Goal: Information Seeking & Learning: Learn about a topic

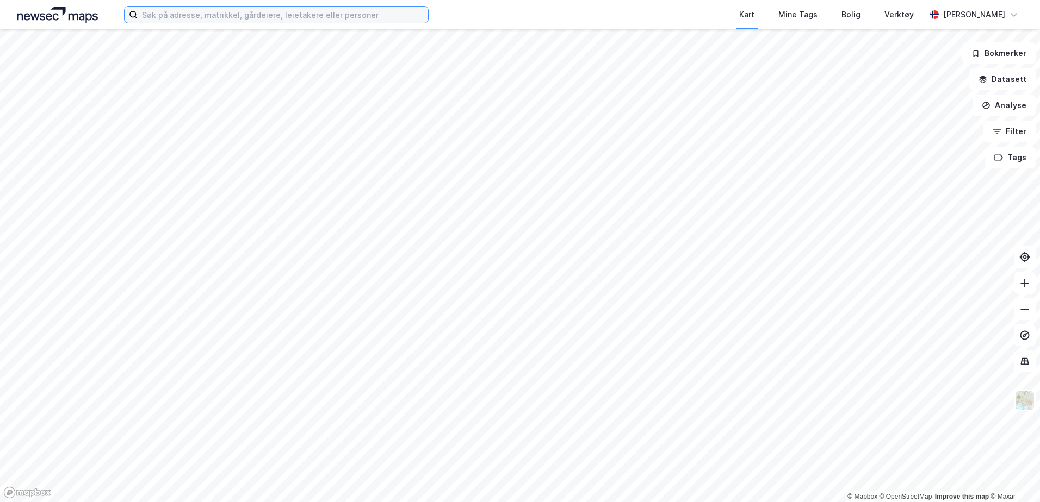
click at [318, 20] on input at bounding box center [283, 15] width 290 height 16
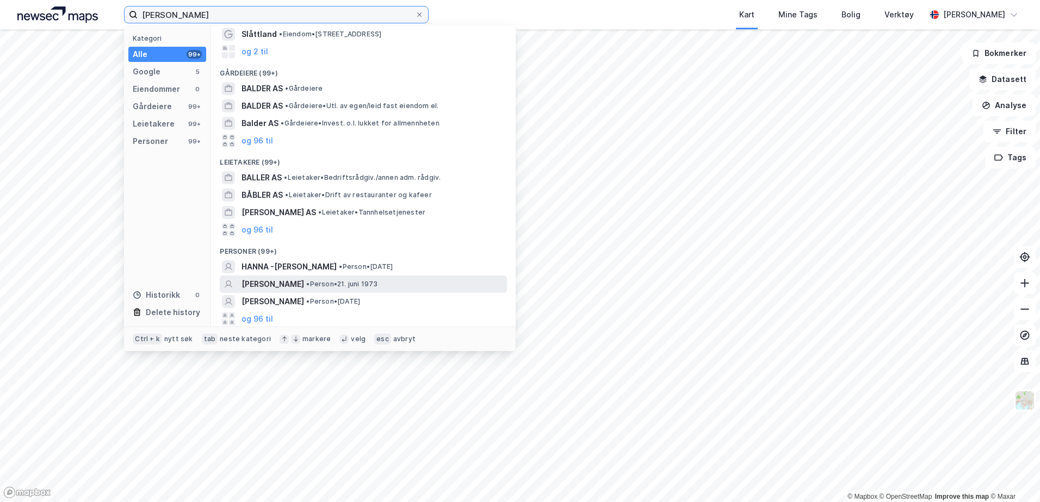
scroll to position [55, 0]
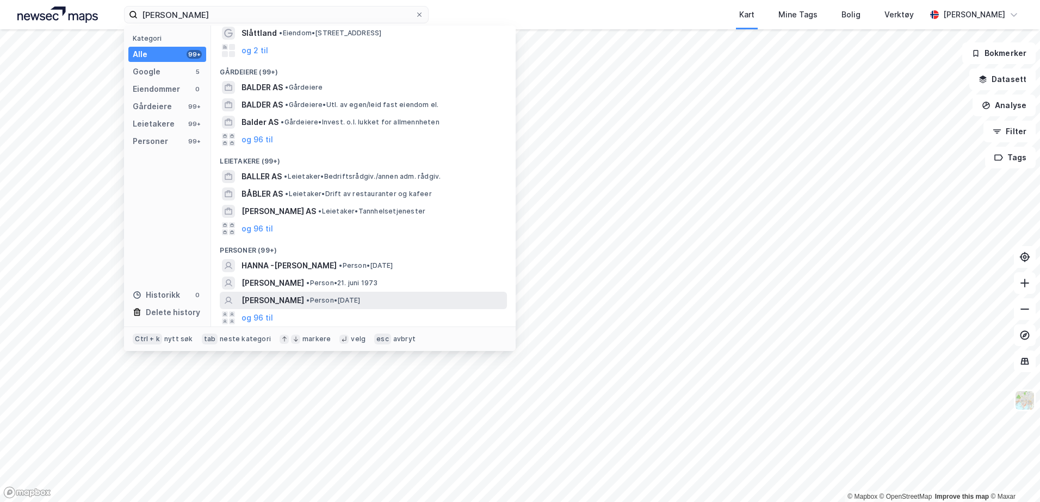
click at [268, 308] on div "MARTINA GALLER • Person • 1. jan. 1985" at bounding box center [363, 300] width 287 height 17
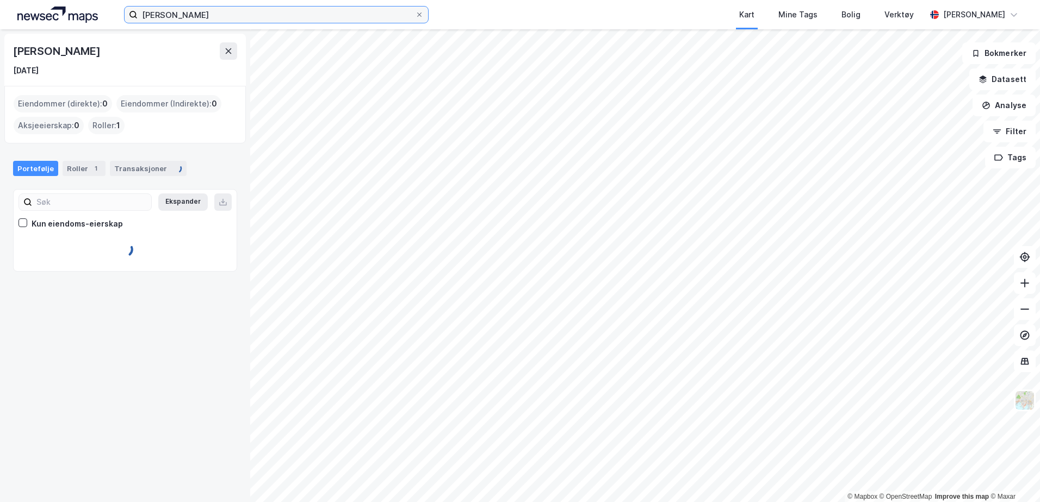
click at [248, 13] on input "Hanna Martine Baller" at bounding box center [276, 15] width 277 height 16
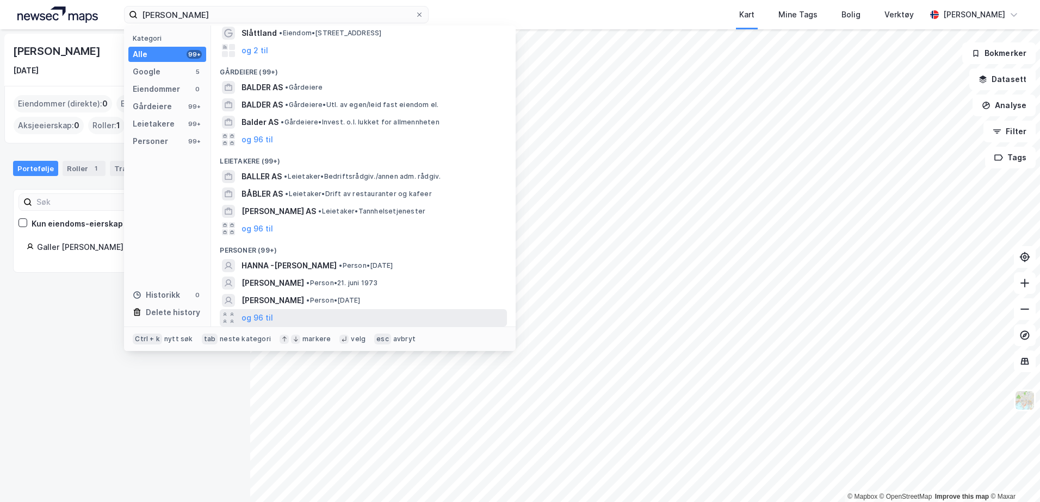
click at [275, 320] on div "og 96 til" at bounding box center [363, 317] width 287 height 17
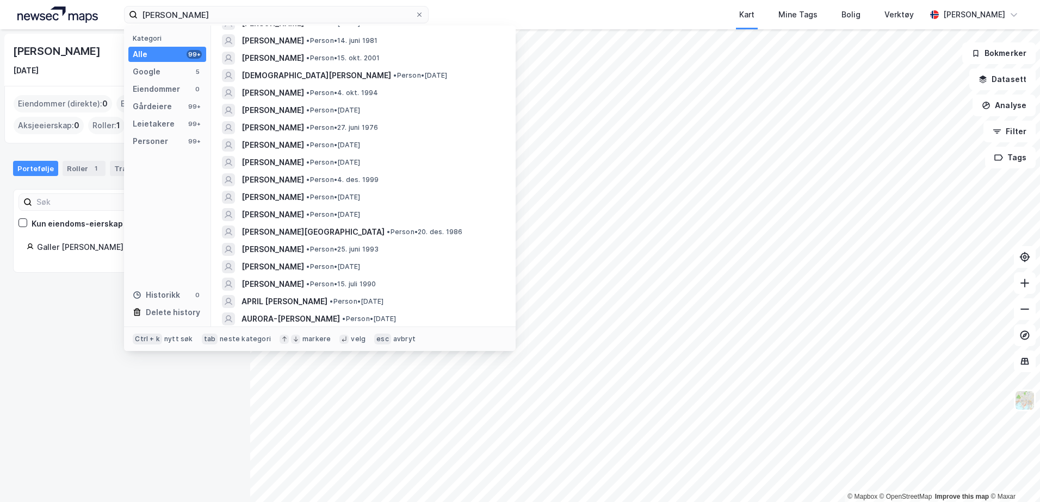
scroll to position [1708, 0]
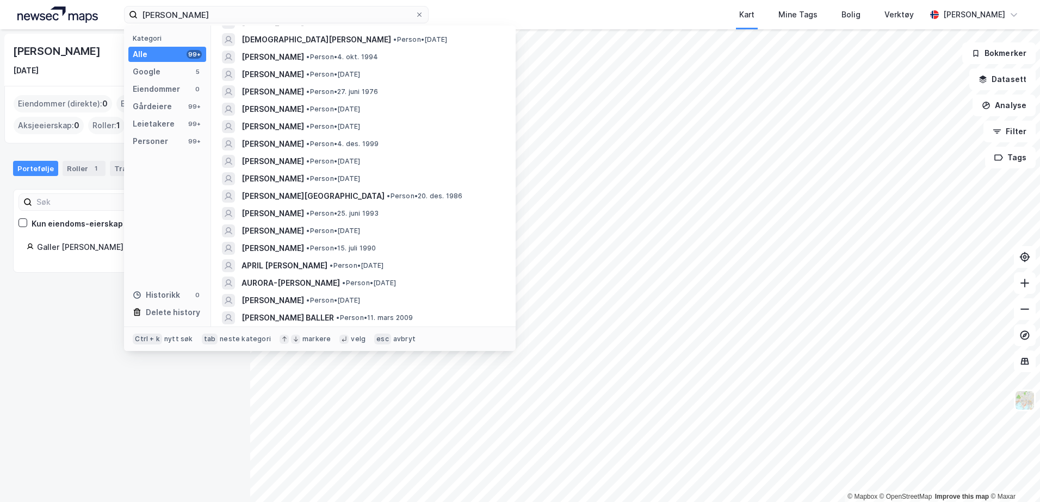
click at [70, 14] on img at bounding box center [57, 15] width 80 height 16
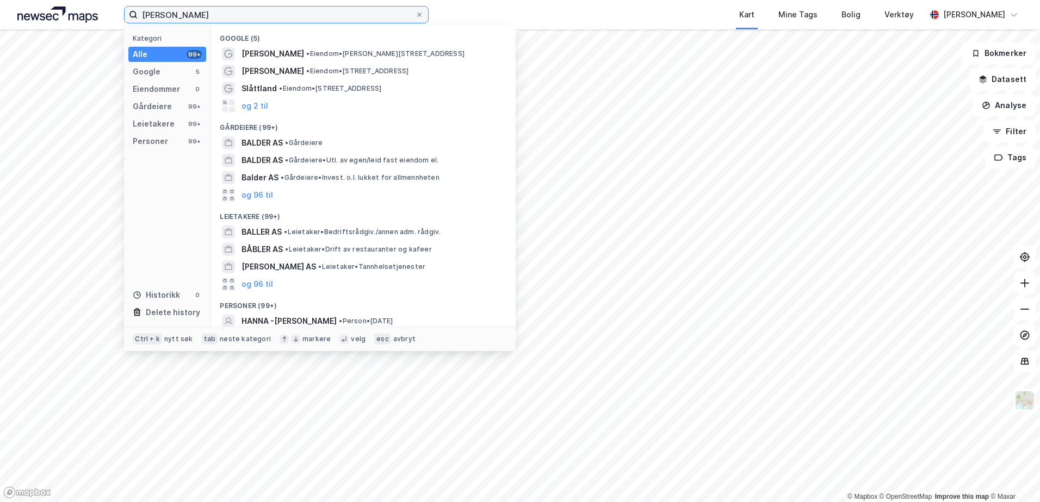
drag, startPoint x: 231, startPoint y: 14, endPoint x: 92, endPoint y: 7, distance: 139.4
click at [92, 7] on div "Hanna Martine Baller Kategori Alle 99+ Google 5 Eiendommer 0 Gårdeiere 99+ Leie…" at bounding box center [520, 14] width 1040 height 29
type input "Hanna-Martine Baller"
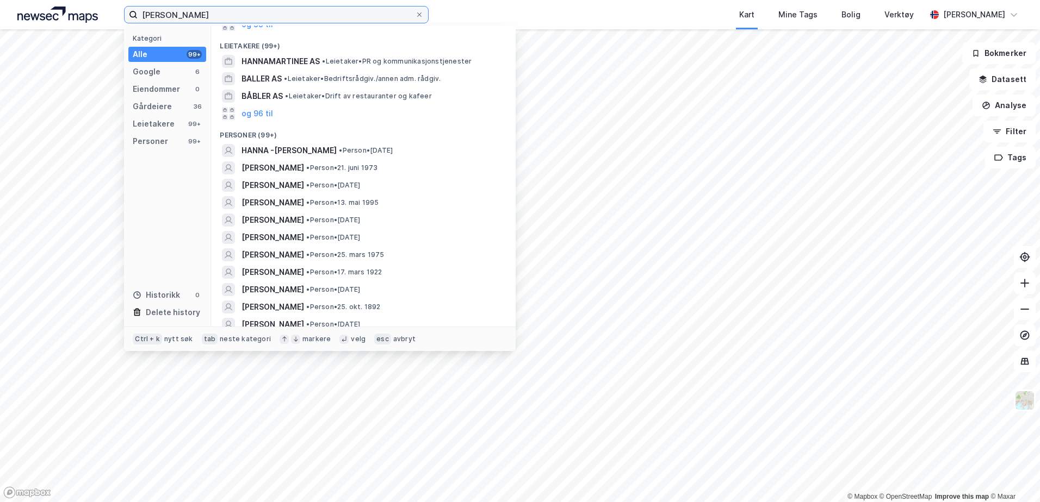
scroll to position [163, 0]
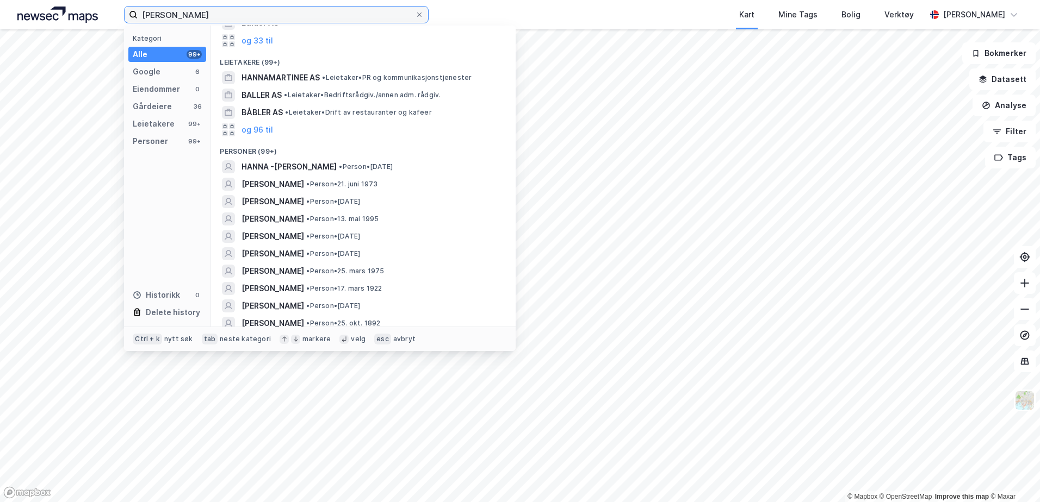
drag, startPoint x: 240, startPoint y: 20, endPoint x: -20, endPoint y: 57, distance: 262.6
click at [0, 57] on html "Hanna-Martine Baller Kategori Alle 99+ Google 6 Eiendommer 0 Gårdeiere 36 Leiet…" at bounding box center [520, 251] width 1040 height 502
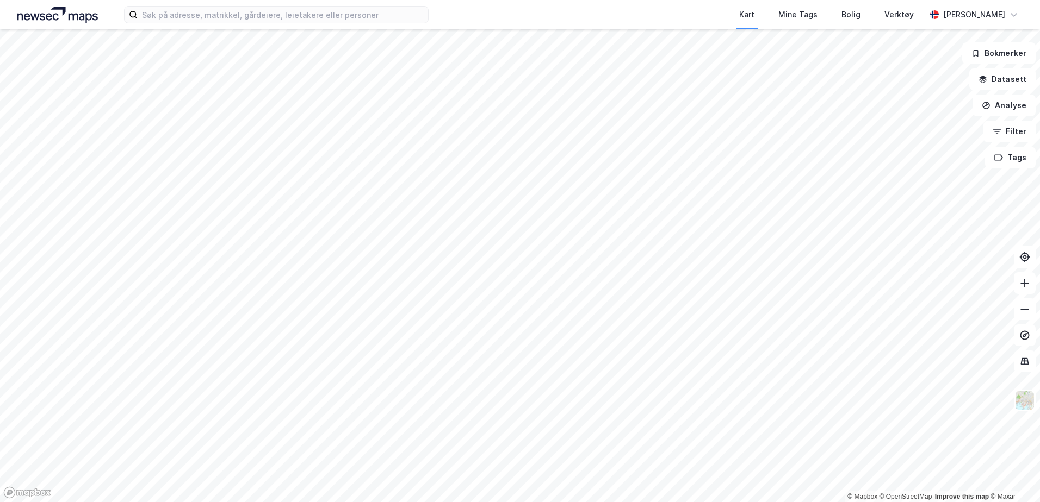
click at [57, 18] on img at bounding box center [57, 15] width 80 height 16
click at [160, 15] on input at bounding box center [283, 15] width 290 height 16
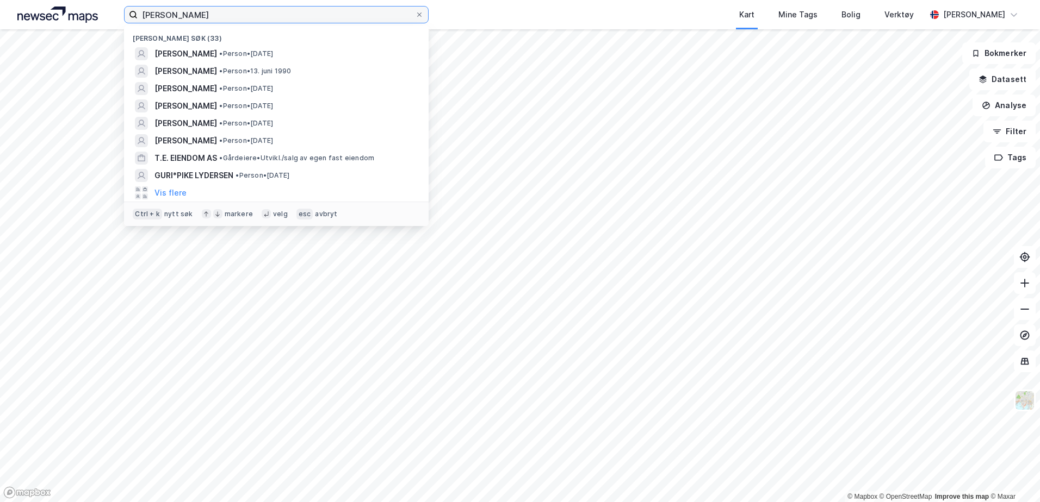
type input "Sofie Nyhammer"
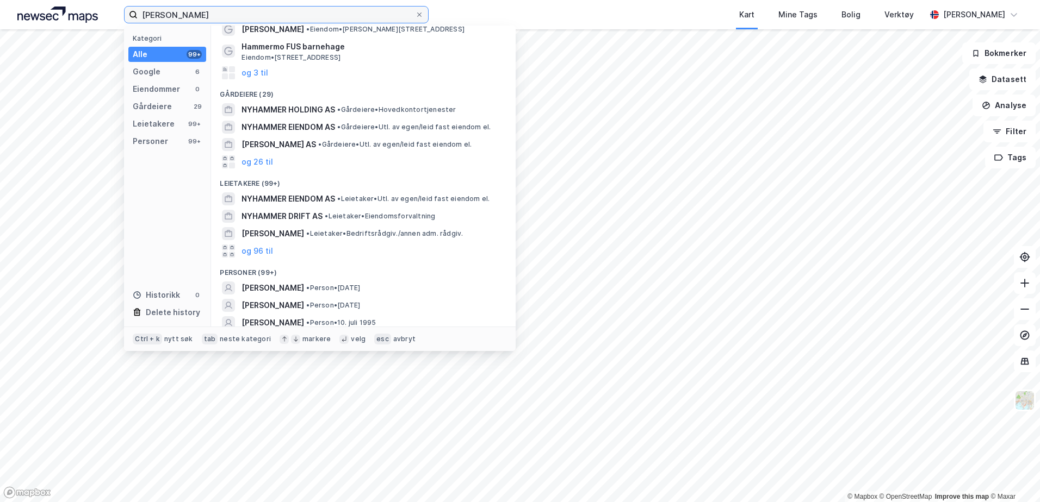
scroll to position [0, 0]
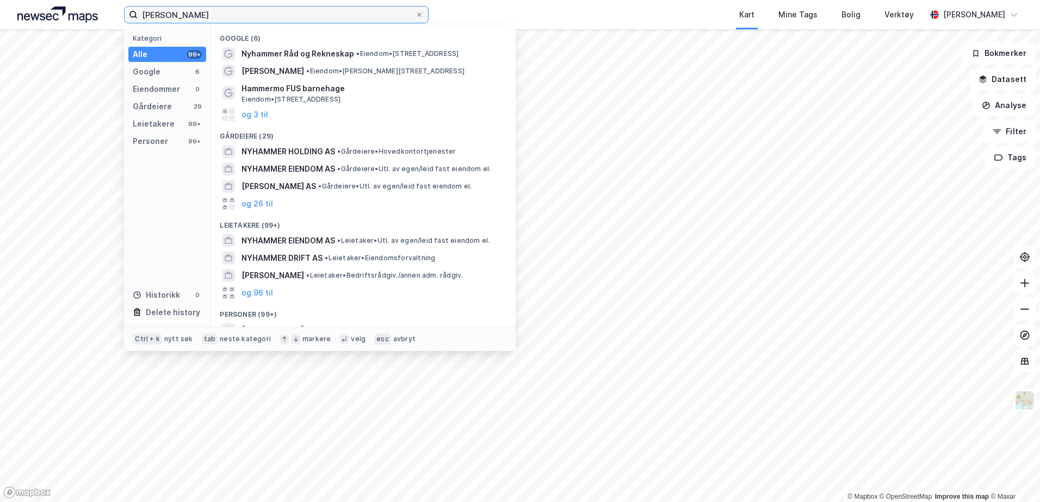
drag, startPoint x: 220, startPoint y: 15, endPoint x: -18, endPoint y: 58, distance: 241.9
click at [0, 58] on html "Sofie Nyhammer Kategori Alle 99+ Google 6 Eiendommer 0 Gårdeiere 29 Leietakere …" at bounding box center [520, 251] width 1040 height 502
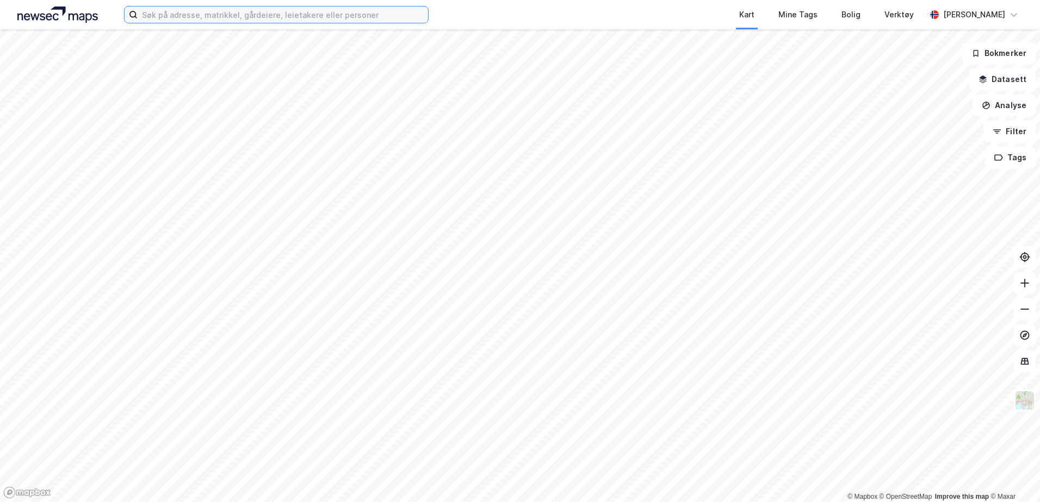
click at [159, 15] on input at bounding box center [283, 15] width 290 height 16
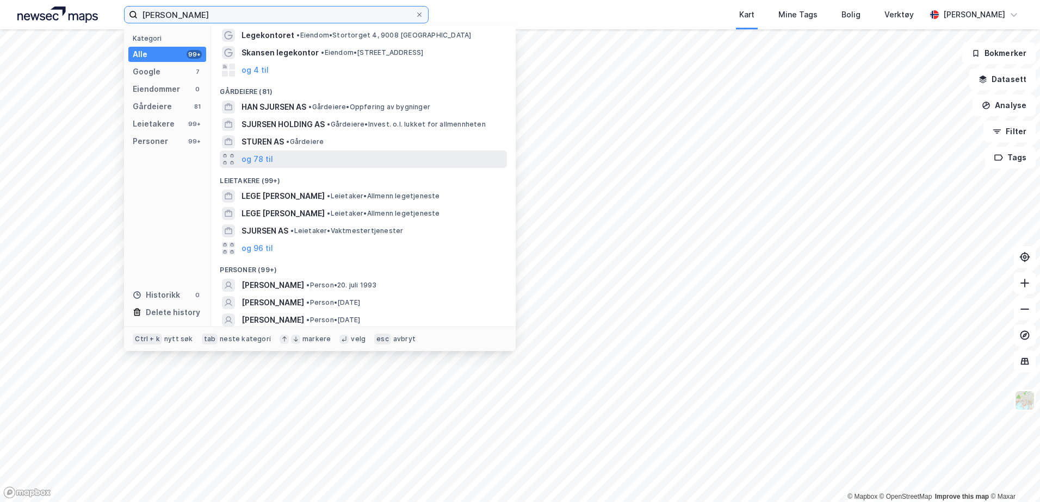
scroll to position [54, 0]
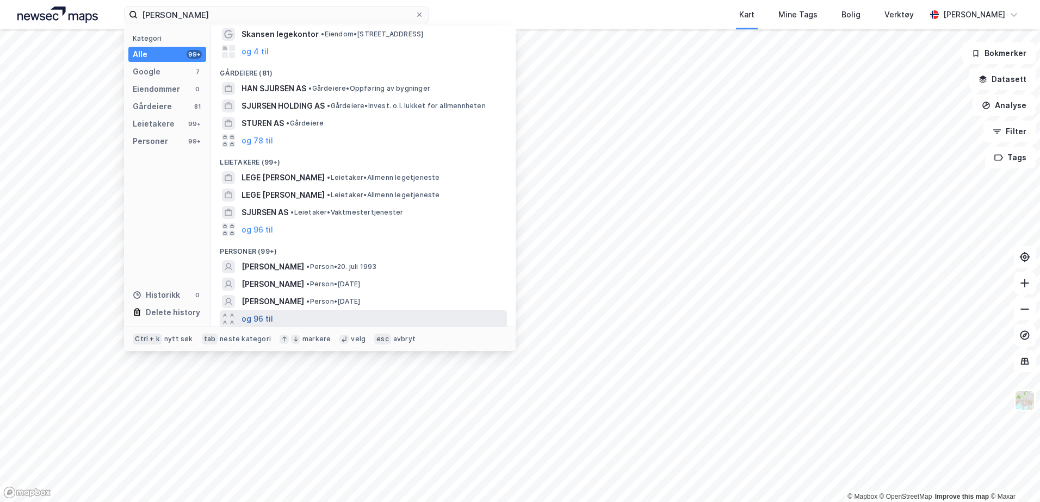
click at [269, 321] on button "og 96 til" at bounding box center [257, 319] width 32 height 13
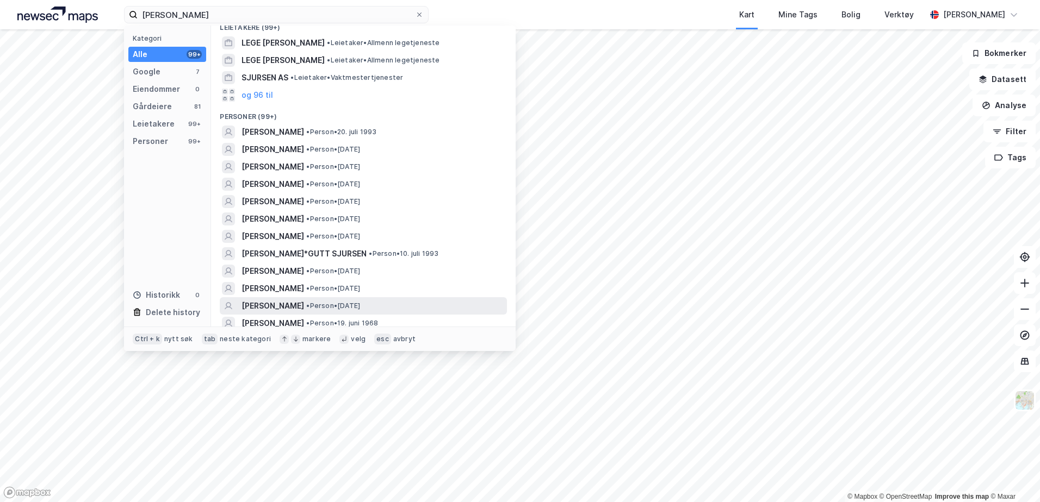
scroll to position [186, 0]
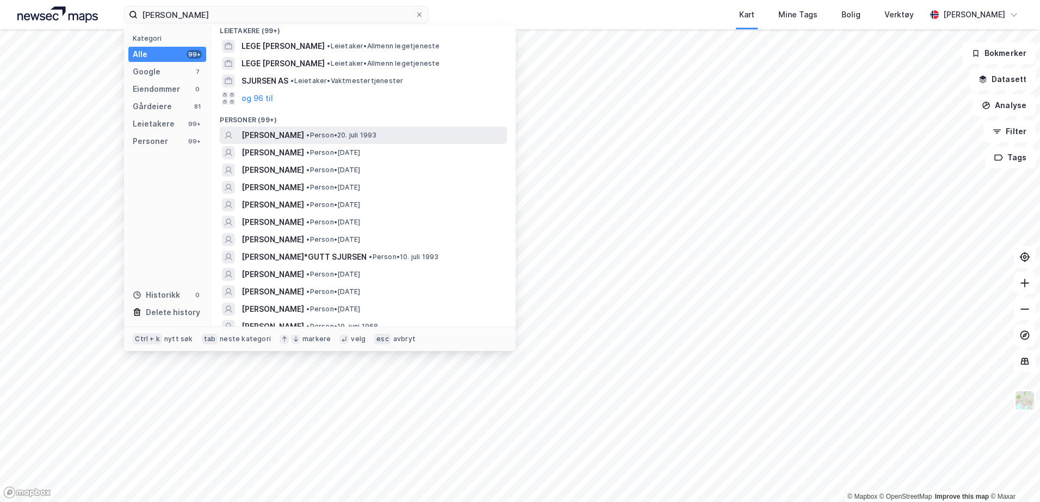
click at [306, 135] on span "•" at bounding box center [307, 135] width 3 height 8
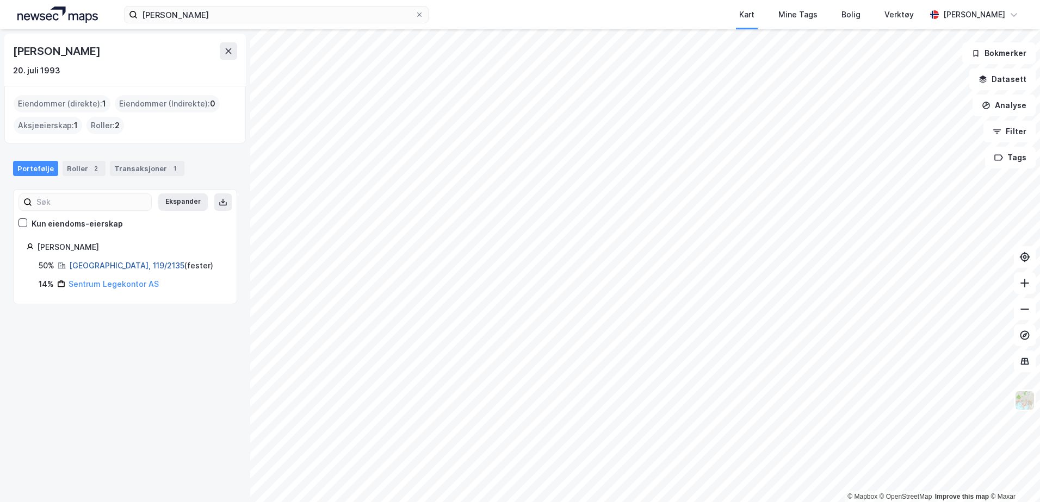
click at [78, 265] on link "Tromsø, 119/2135" at bounding box center [126, 265] width 115 height 9
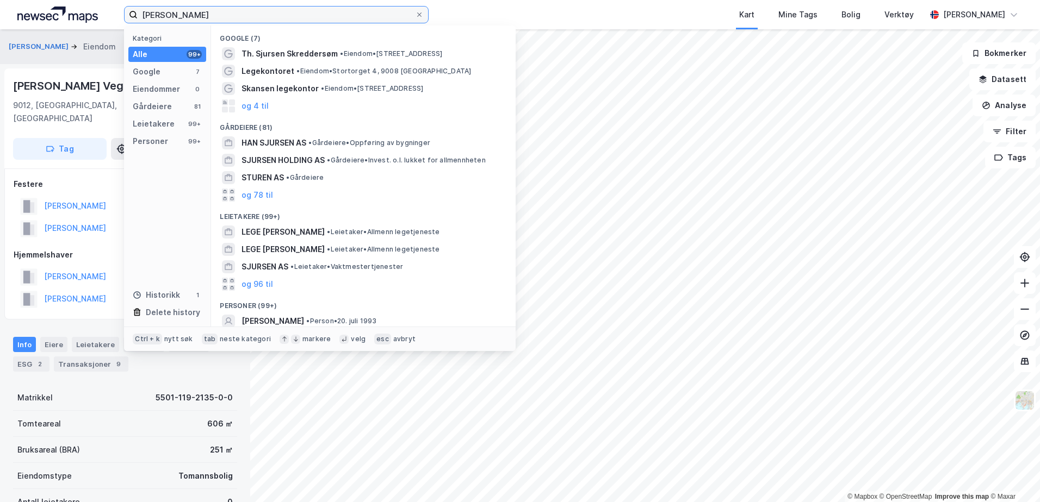
drag, startPoint x: 187, startPoint y: 7, endPoint x: 47, endPoint y: 5, distance: 139.8
click at [47, 5] on div "Lene Sjursen Kategori Alle 99+ Google 7 Eiendommer 0 Gårdeiere 81 Leietakere 99…" at bounding box center [520, 14] width 1040 height 29
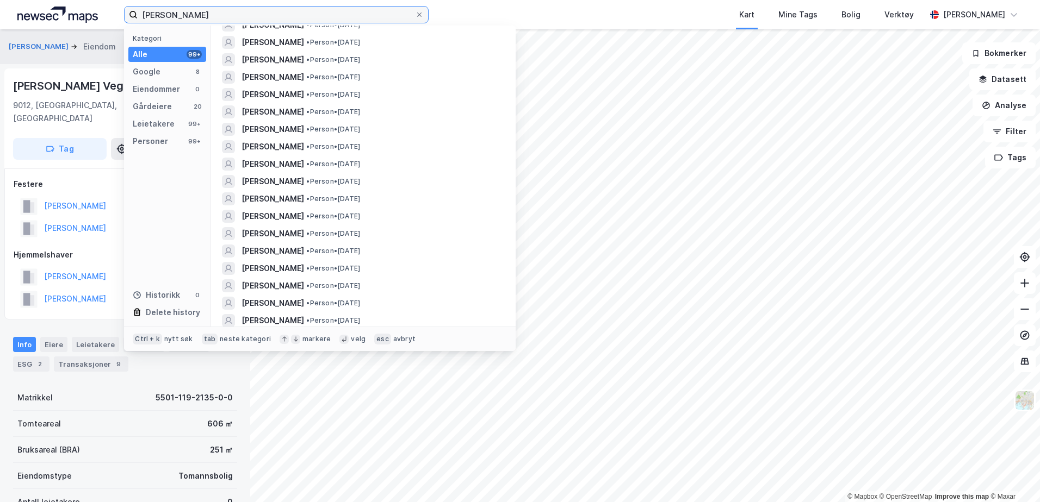
scroll to position [707, 0]
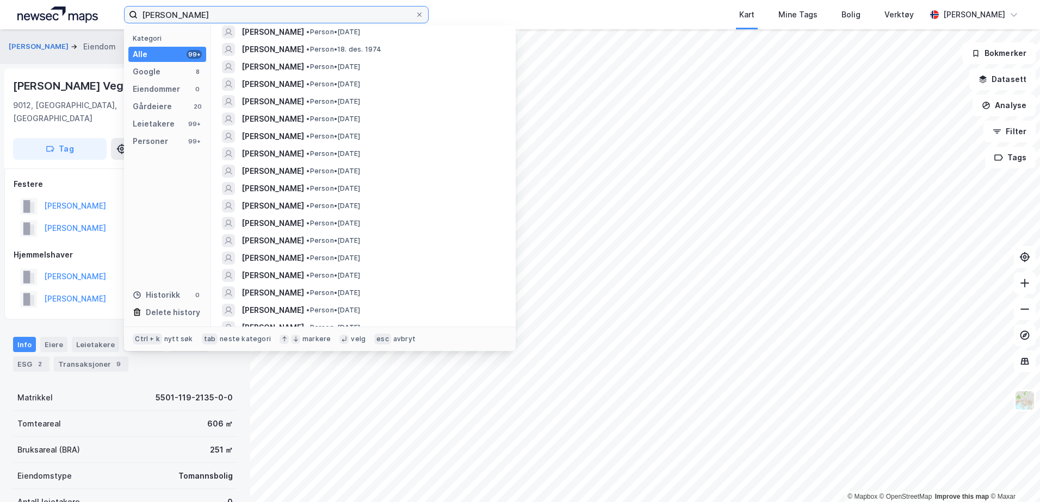
drag, startPoint x: 180, startPoint y: 16, endPoint x: 97, endPoint y: 11, distance: 82.8
click at [97, 11] on div "Einarsson Sjursen Kategori Alle 99+ Google 8 Eiendommer 0 Gårdeiere 20 Leietake…" at bounding box center [520, 14] width 1040 height 29
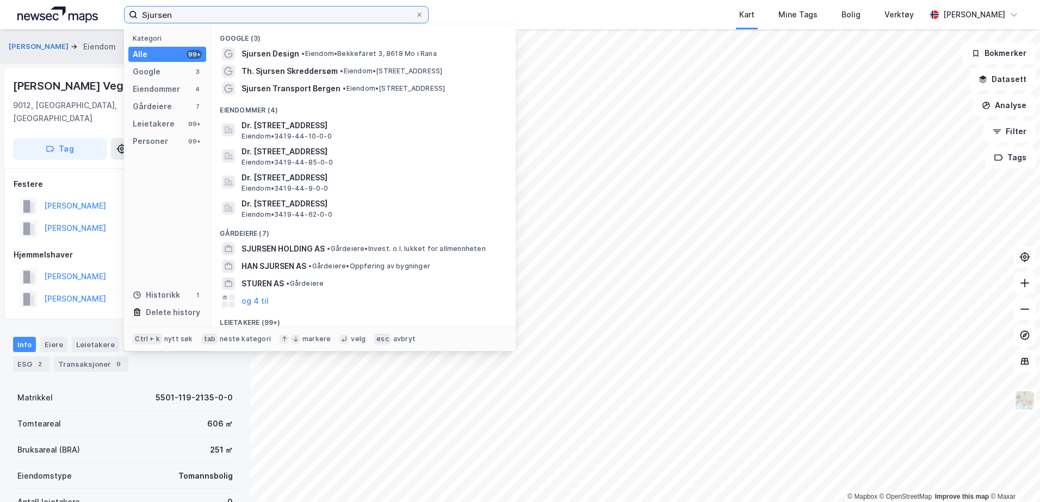
click at [180, 20] on input "Sjursen" at bounding box center [276, 15] width 277 height 16
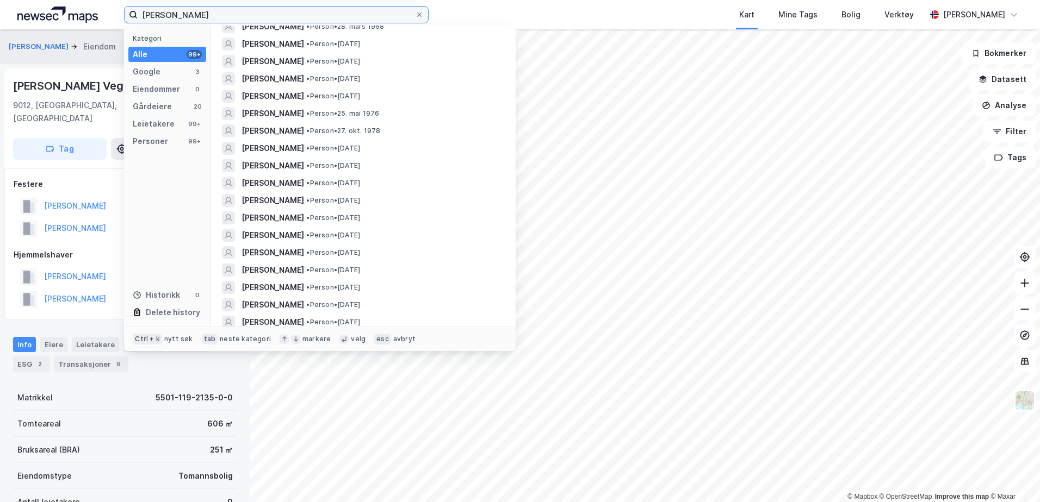
scroll to position [1305, 0]
type input "Sjursen Einarsson"
click at [0, 0] on button "EINARSSON STURLA BJØRN" at bounding box center [0, 0] width 0 height 0
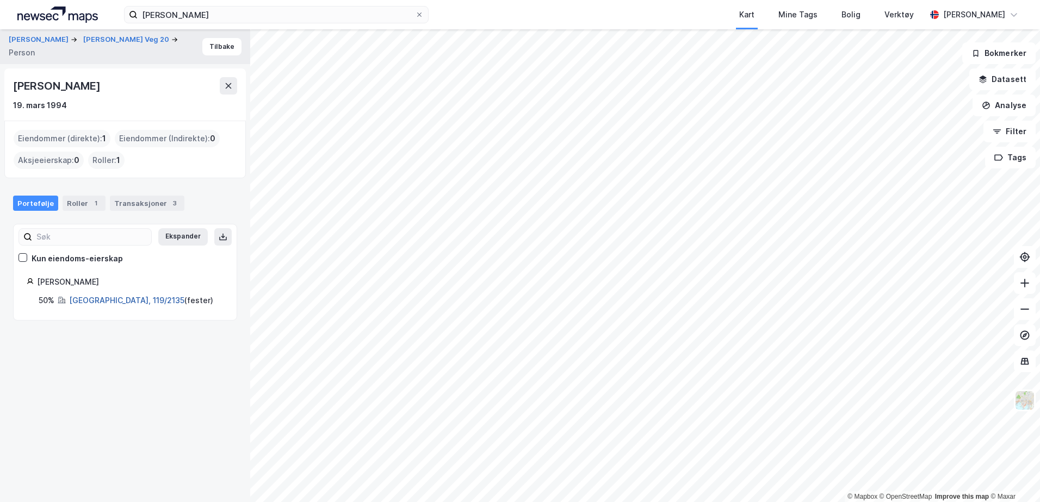
click at [110, 296] on link "Tromsø, 119/2135" at bounding box center [126, 300] width 115 height 9
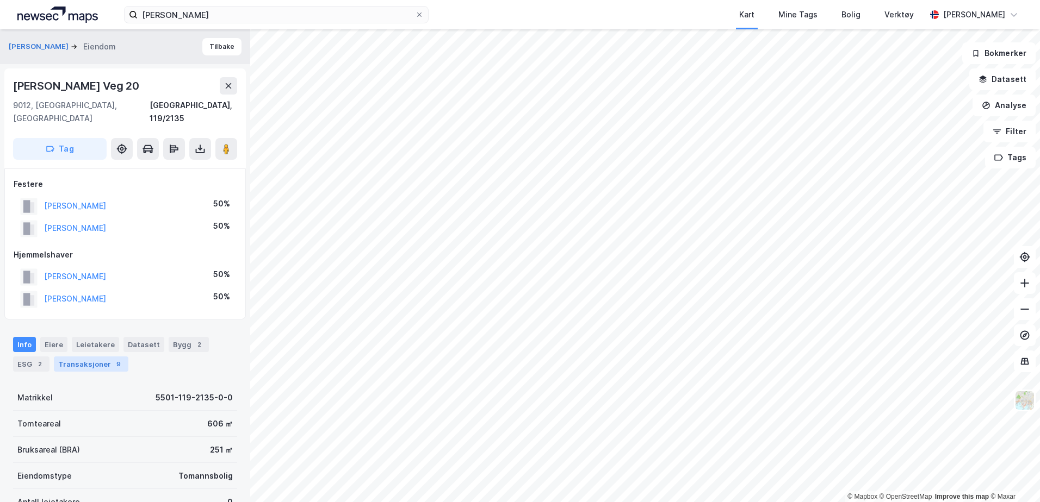
click at [105, 357] on div "Transaksjoner 9" at bounding box center [91, 364] width 74 height 15
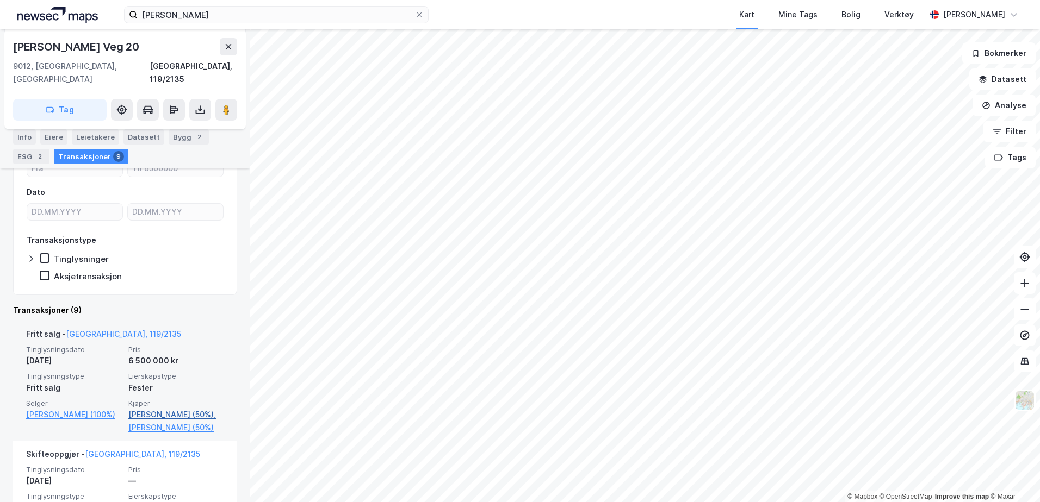
scroll to position [236, 0]
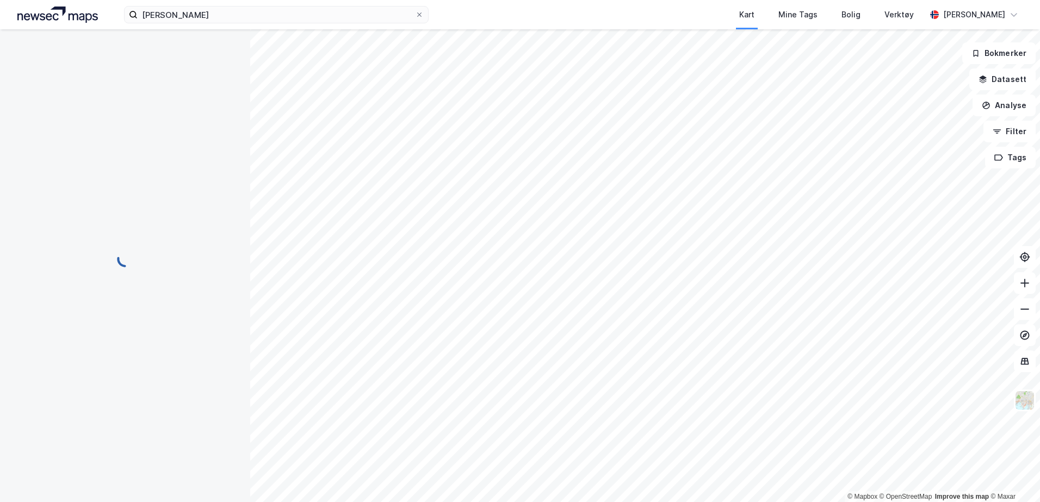
scroll to position [1, 0]
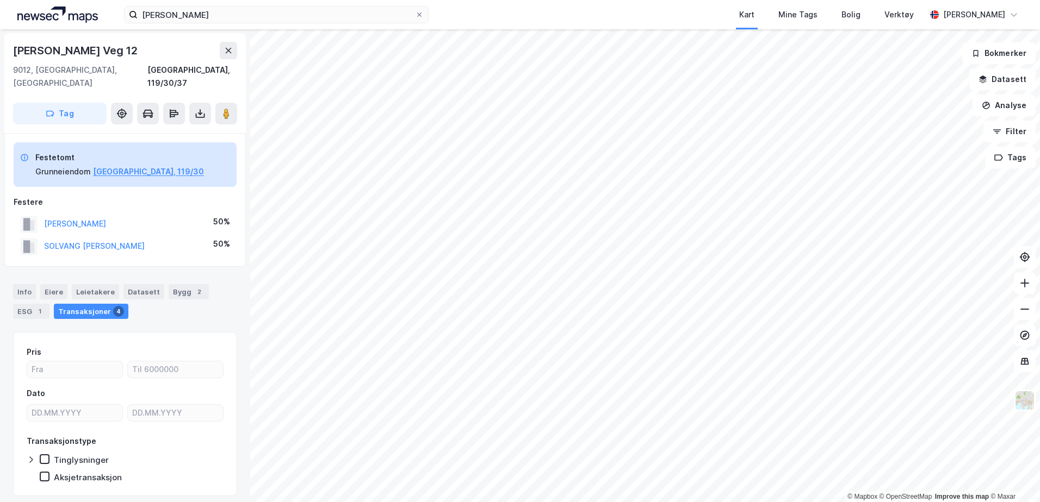
scroll to position [1, 0]
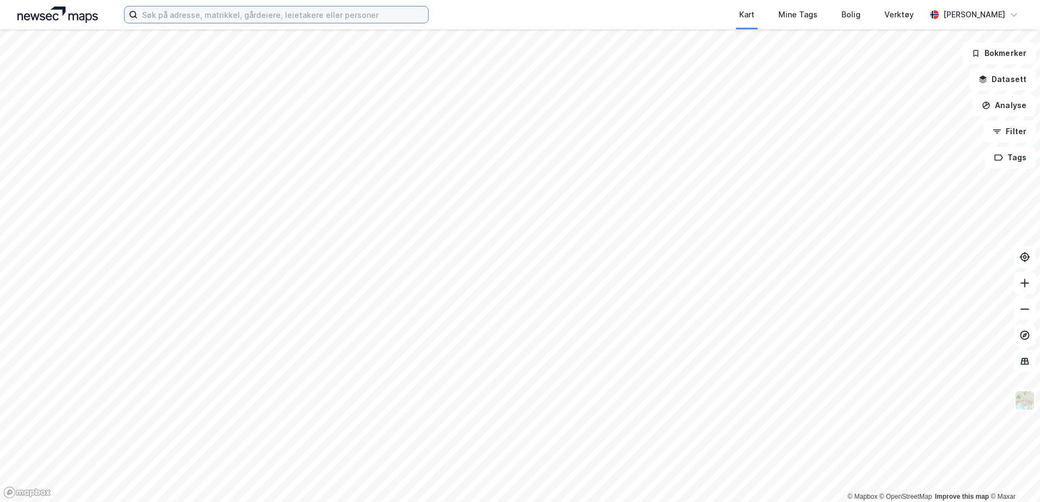
click at [162, 17] on input at bounding box center [283, 15] width 290 height 16
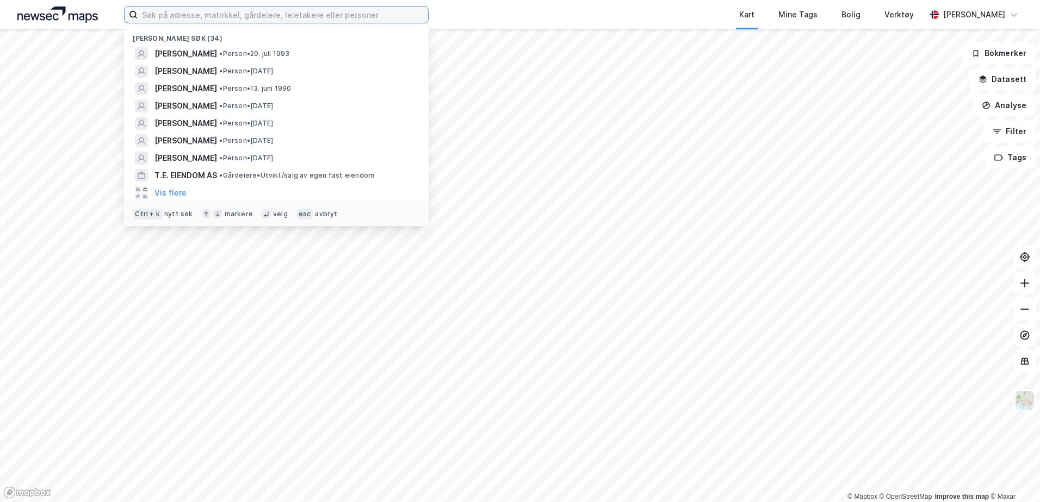
type input "d"
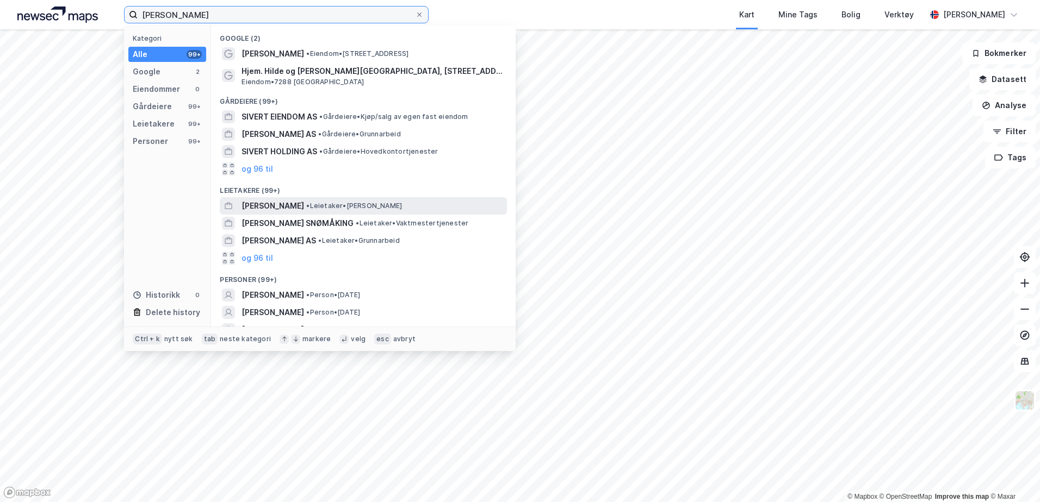
scroll to position [29, 0]
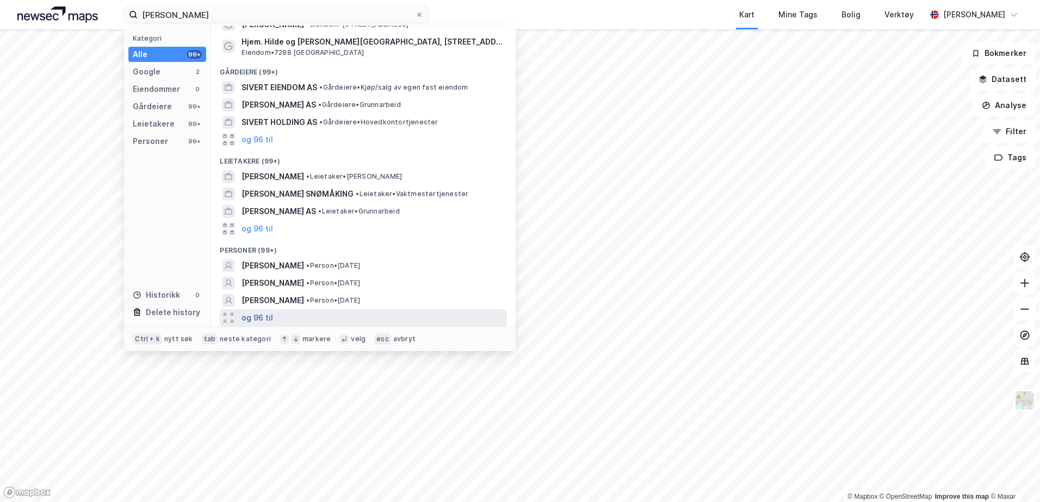
click at [267, 313] on button "og 96 til" at bounding box center [257, 318] width 32 height 13
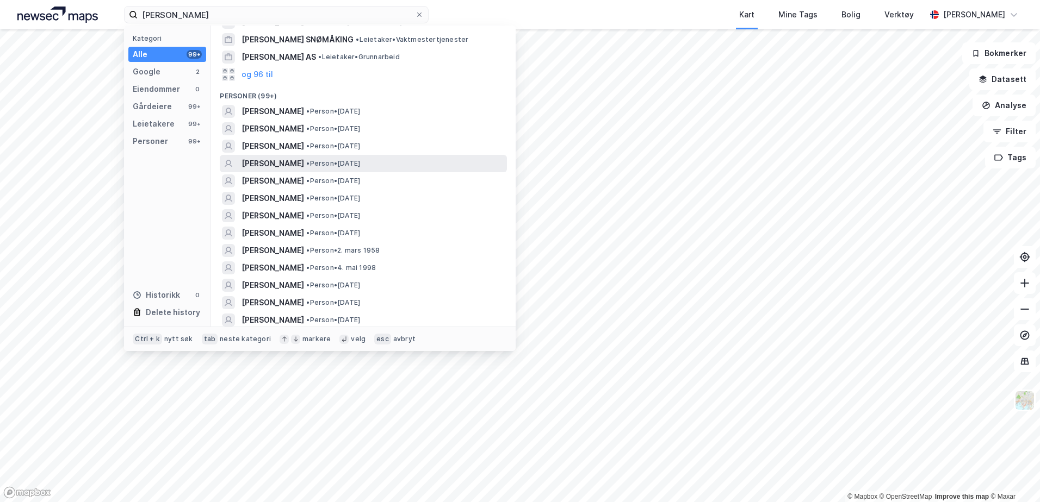
scroll to position [192, 0]
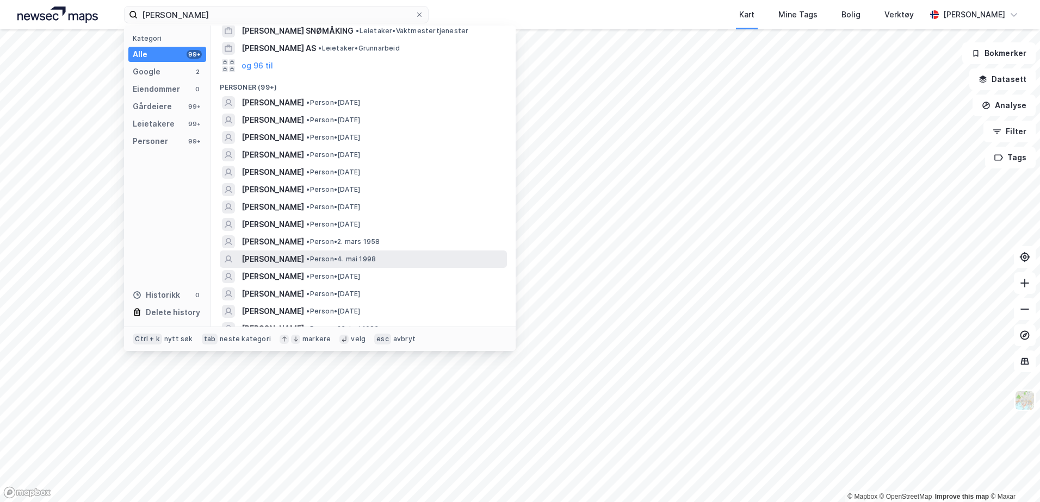
click at [359, 257] on span "• Person • [DATE]" at bounding box center [341, 259] width 70 height 9
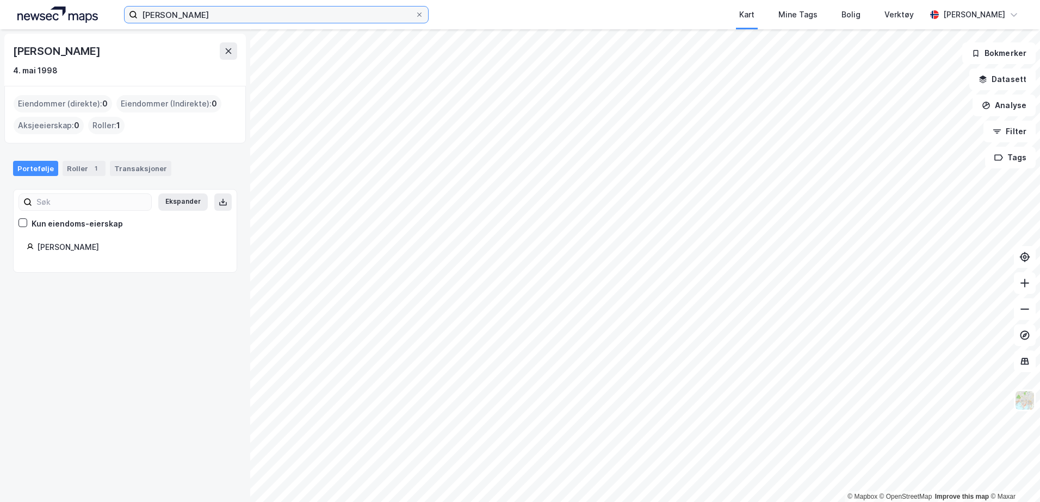
click at [215, 17] on input "[PERSON_NAME]" at bounding box center [276, 15] width 277 height 16
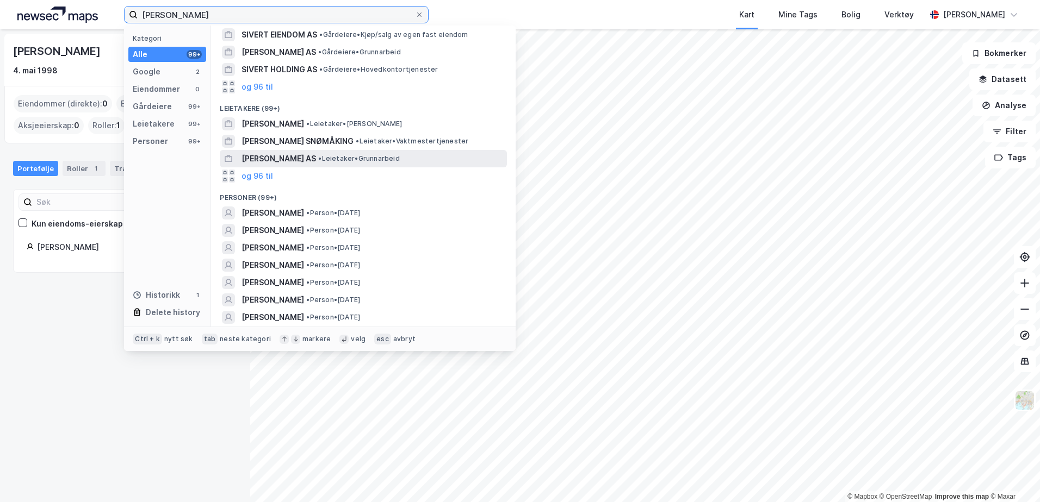
scroll to position [163, 0]
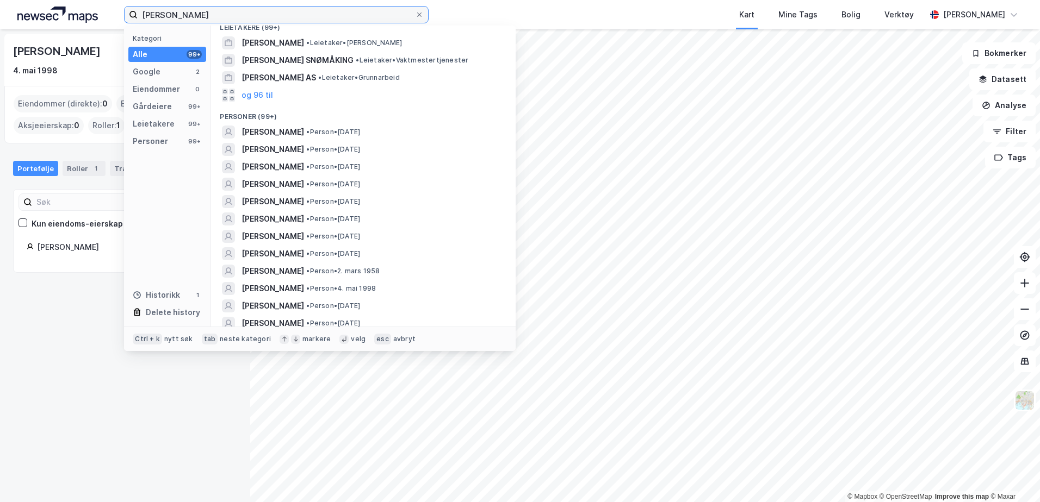
drag, startPoint x: 235, startPoint y: 13, endPoint x: -257, endPoint y: 38, distance: 492.7
click at [0, 38] on html "[PERSON_NAME] Kategori Alle 99+ Google 2 Eiendommer 0 Gårdeiere 99+ Leietakere …" at bounding box center [520, 251] width 1040 height 502
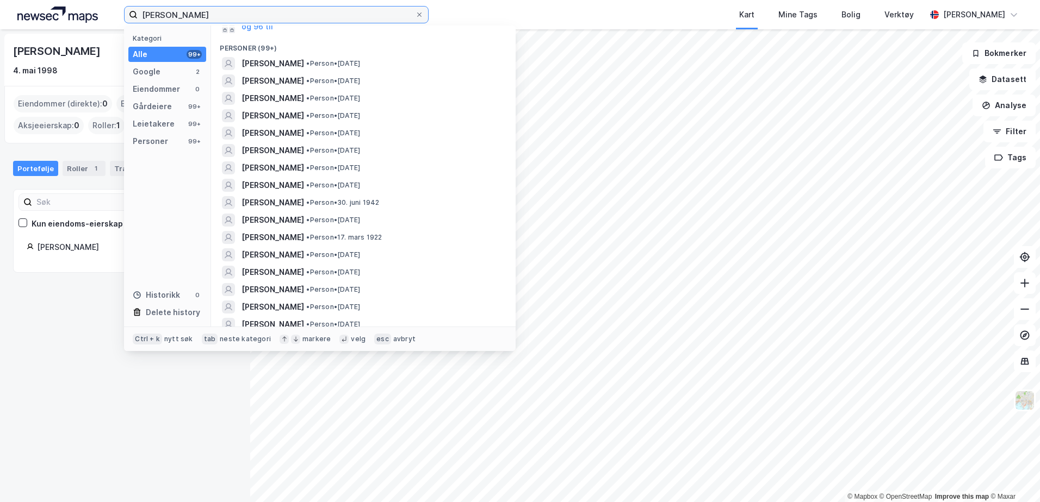
scroll to position [272, 0]
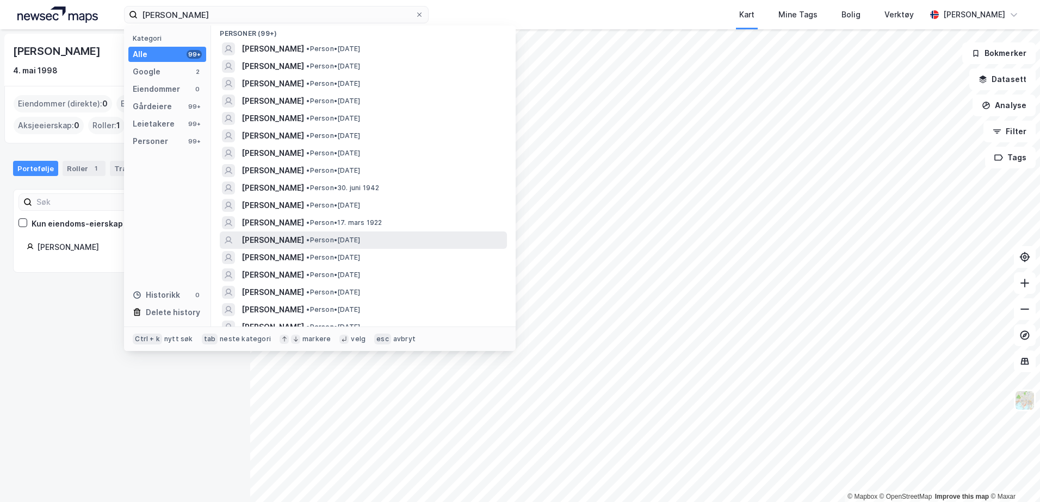
click at [294, 240] on span "[PERSON_NAME]" at bounding box center [272, 240] width 63 height 13
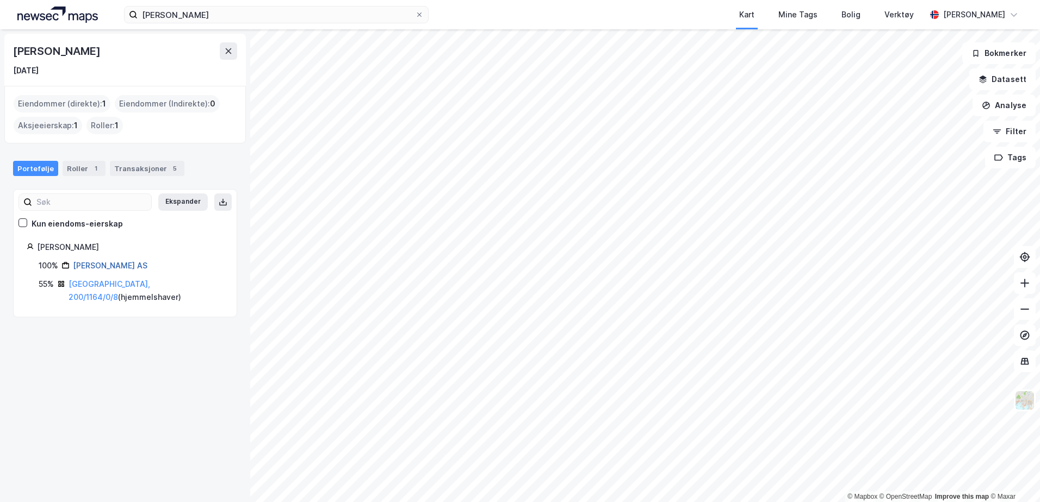
click at [101, 266] on link "[PERSON_NAME] AS" at bounding box center [110, 265] width 74 height 9
click at [91, 284] on link "[GEOGRAPHIC_DATA], 200/1164/0/8" at bounding box center [110, 290] width 82 height 22
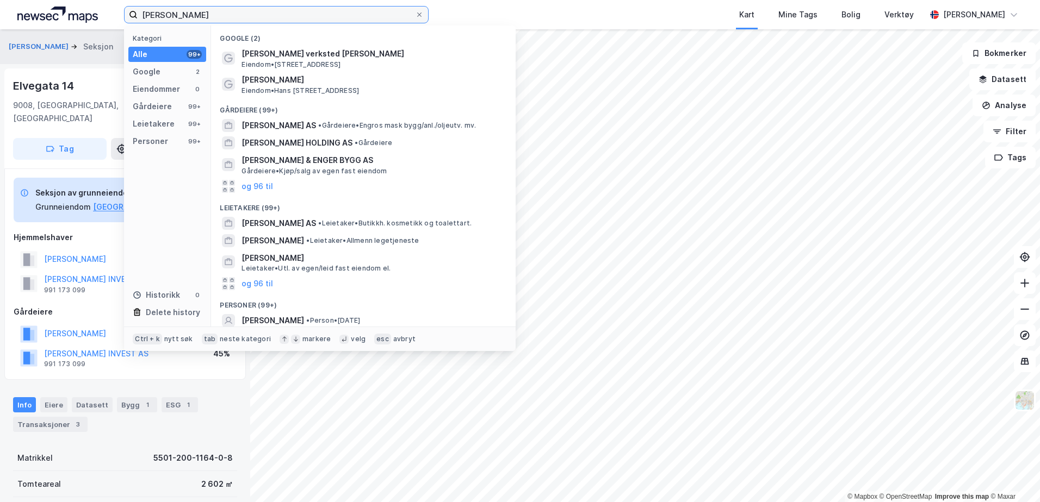
click at [213, 13] on input "[PERSON_NAME]" at bounding box center [276, 15] width 277 height 16
drag, startPoint x: 239, startPoint y: 12, endPoint x: -122, endPoint y: 48, distance: 362.8
click at [0, 48] on html "[PERSON_NAME] Kategori Alle 99+ Google 2 Eiendommer 0 Gårdeiere 99+ Leietakere …" at bounding box center [520, 251] width 1040 height 502
type input "[PERSON_NAME]"
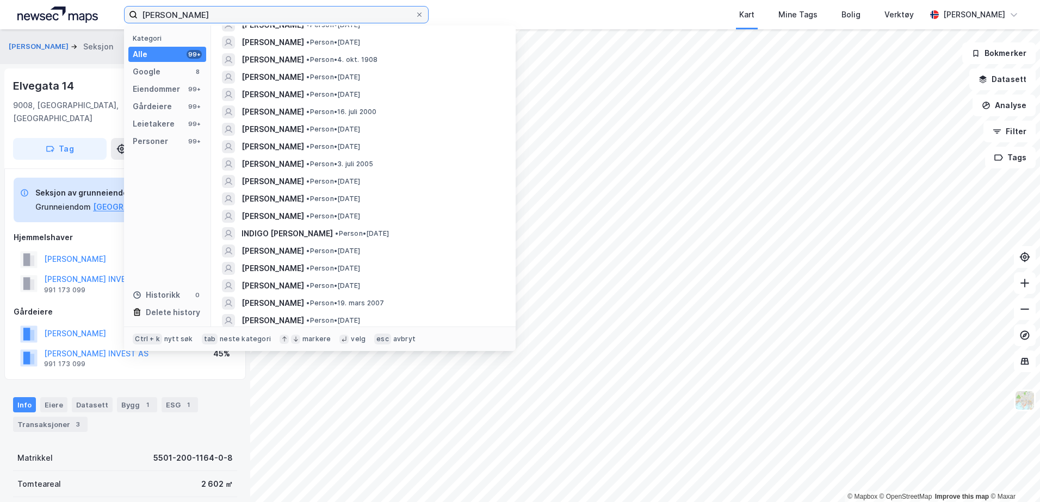
scroll to position [1806, 0]
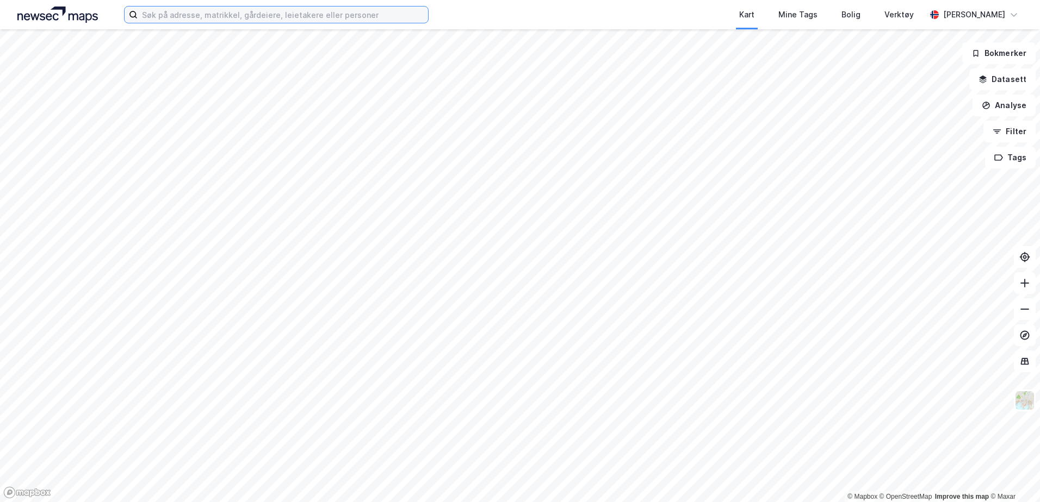
click at [232, 22] on input at bounding box center [283, 15] width 290 height 16
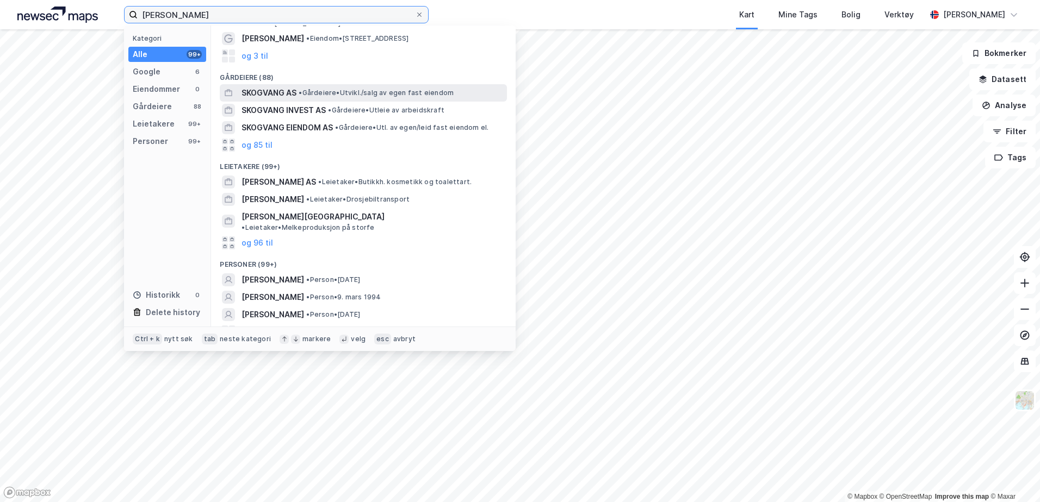
scroll to position [64, 0]
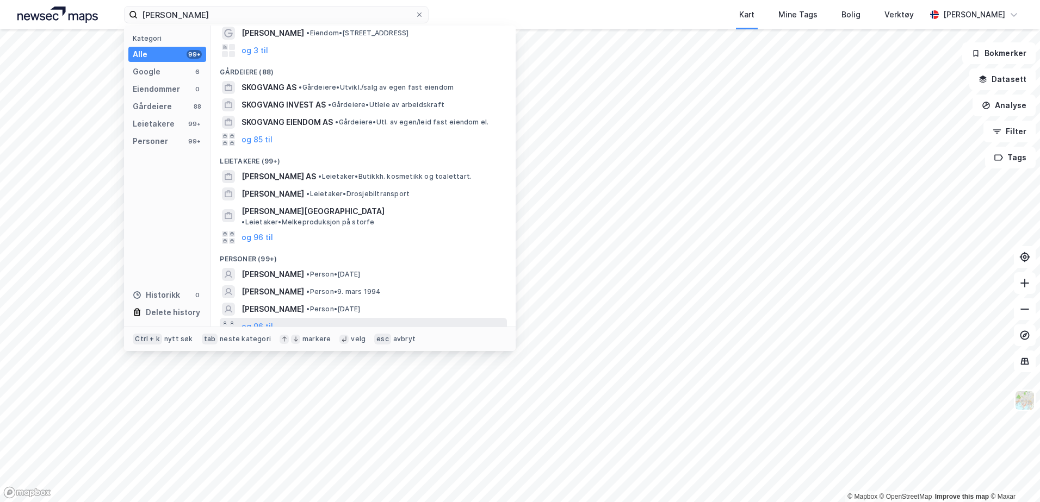
click at [280, 323] on div "og 96 til" at bounding box center [363, 326] width 287 height 17
click at [304, 303] on span "SILJE RØNNING SKOGVANG" at bounding box center [272, 309] width 63 height 13
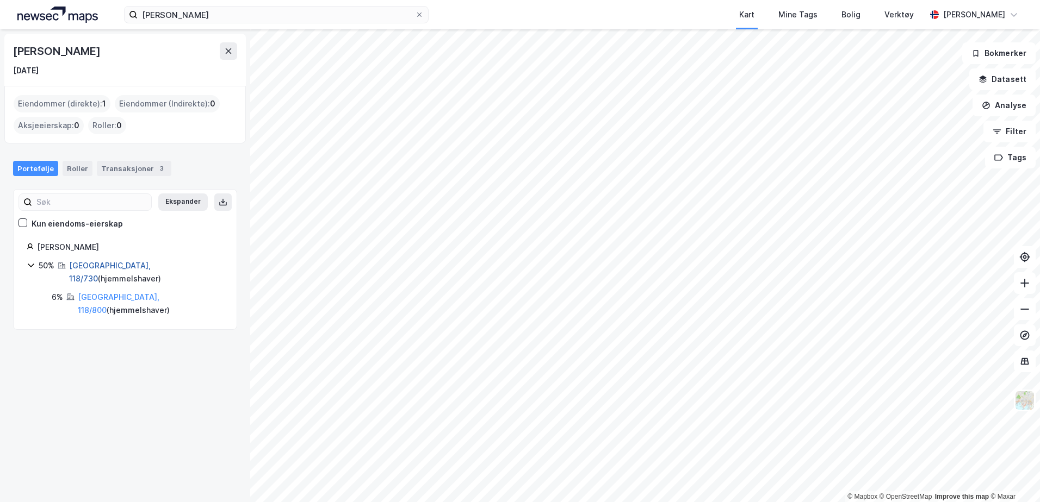
click at [101, 264] on link "Tromsø, 118/730" at bounding box center [110, 272] width 82 height 22
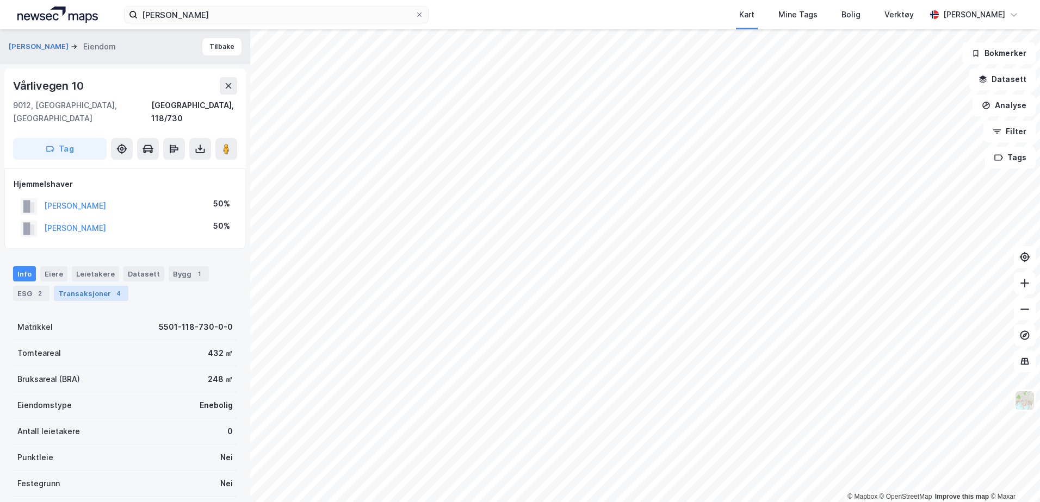
click at [105, 286] on div "Transaksjoner 4" at bounding box center [91, 293] width 74 height 15
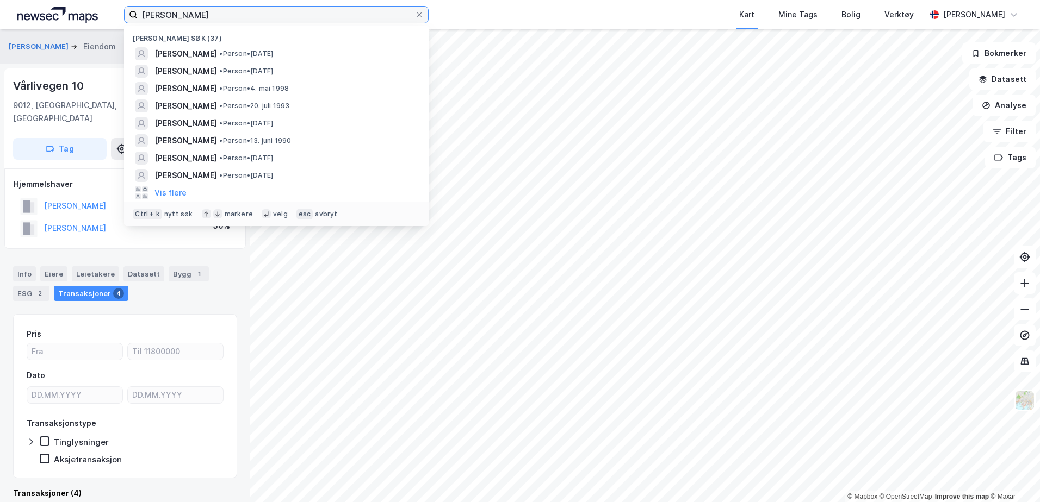
drag, startPoint x: 226, startPoint y: 20, endPoint x: -180, endPoint y: 28, distance: 405.7
click at [0, 28] on html "Silje SKogvang Nylige søk (37) SILJE RØNNING SKOGVANG • Person • 24. jan. 1995 …" at bounding box center [520, 251] width 1040 height 502
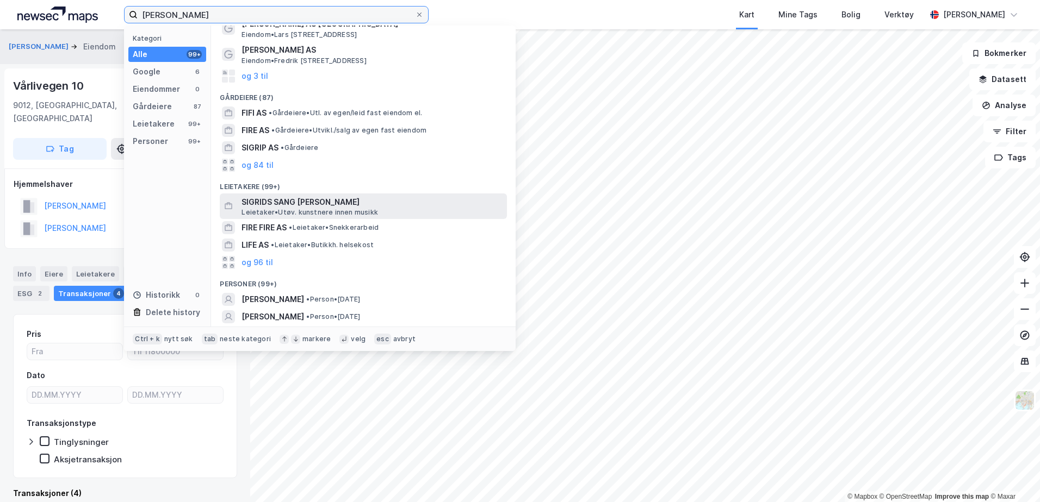
scroll to position [109, 0]
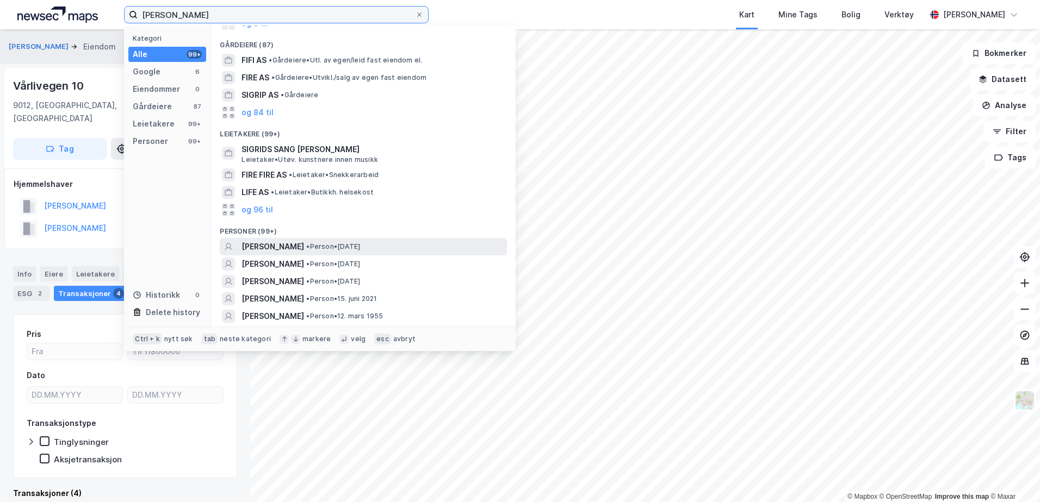
type input "Sigrid Fife"
click at [304, 247] on span "SIGRID FIFE SØYLAND" at bounding box center [272, 246] width 63 height 13
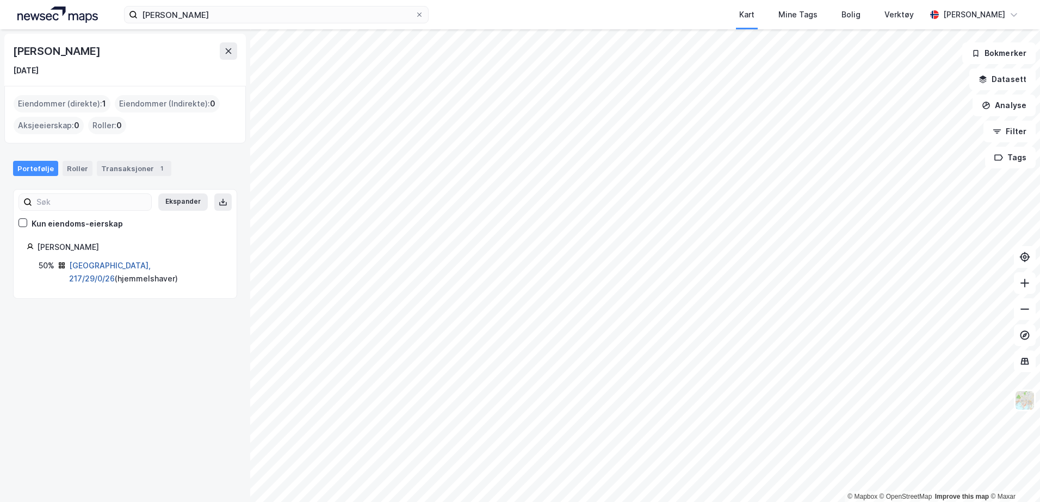
click at [80, 261] on link "Oslo, 217/29/0/26" at bounding box center [110, 272] width 82 height 22
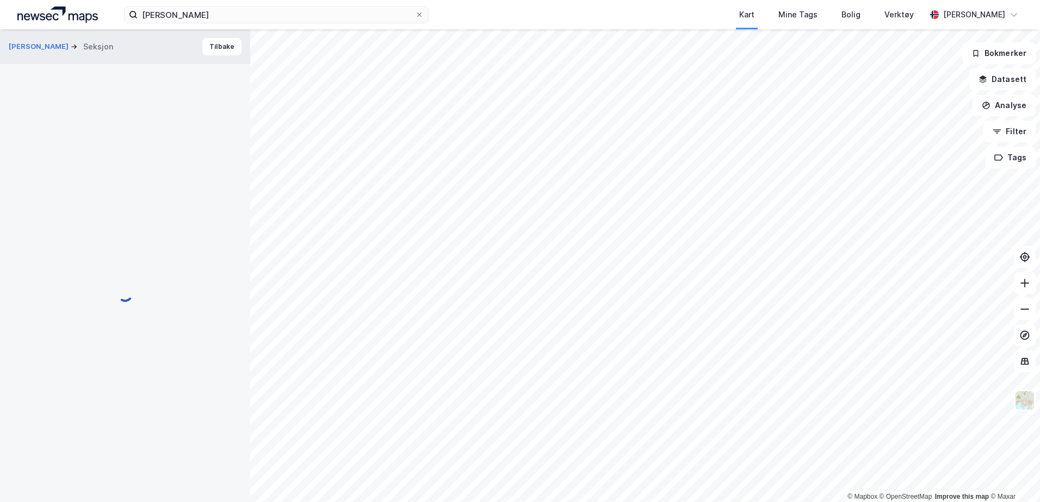
scroll to position [2, 0]
